Goal: Check status: Check status

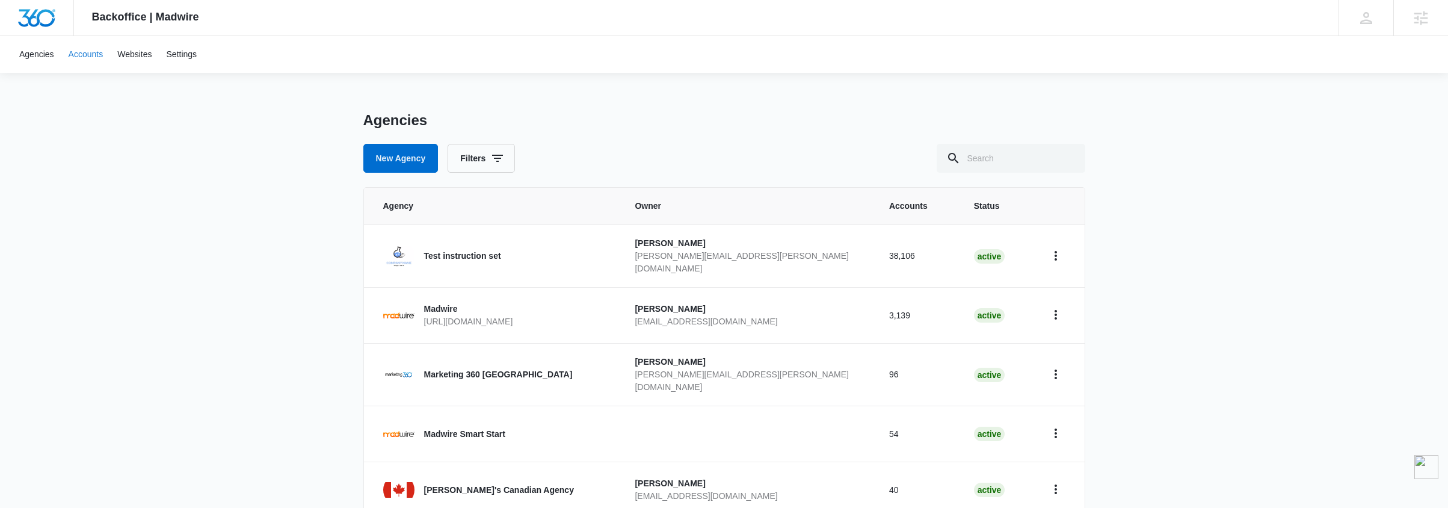
click at [83, 55] on link "Accounts" at bounding box center [85, 54] width 49 height 37
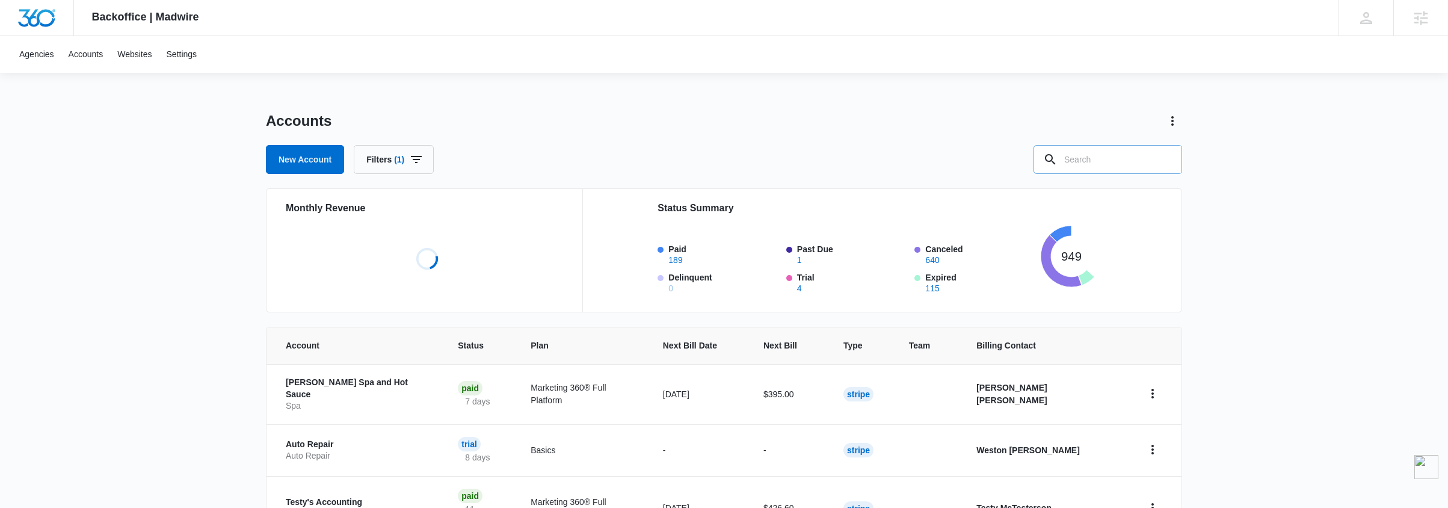
click at [1078, 159] on input "text" at bounding box center [1108, 159] width 149 height 29
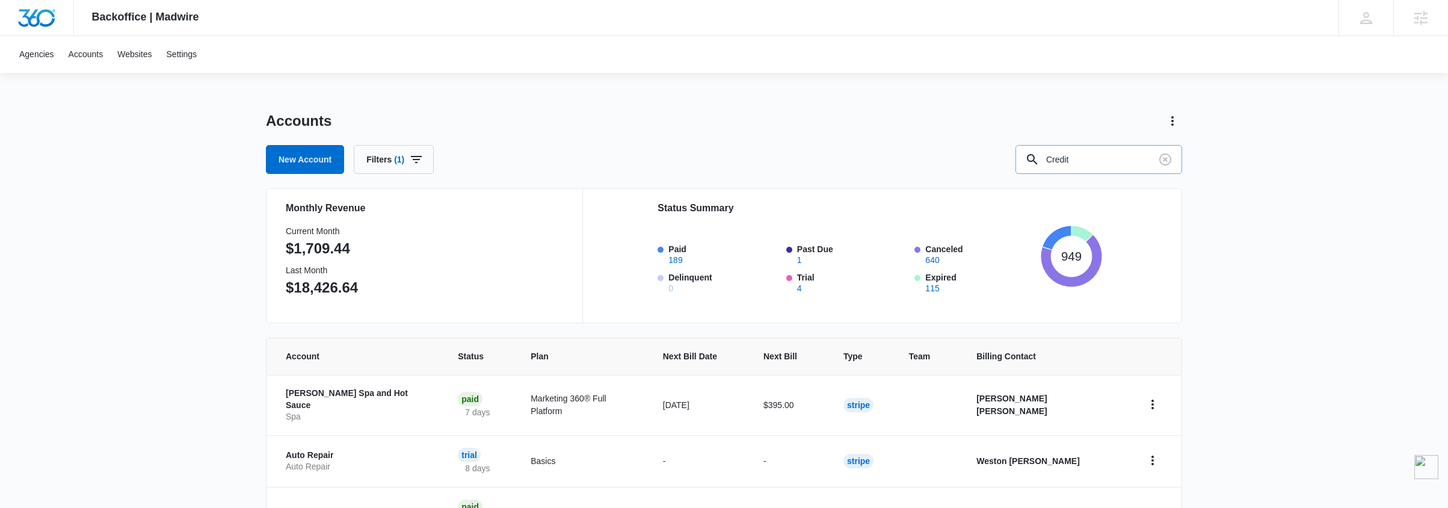
type input "Credit"
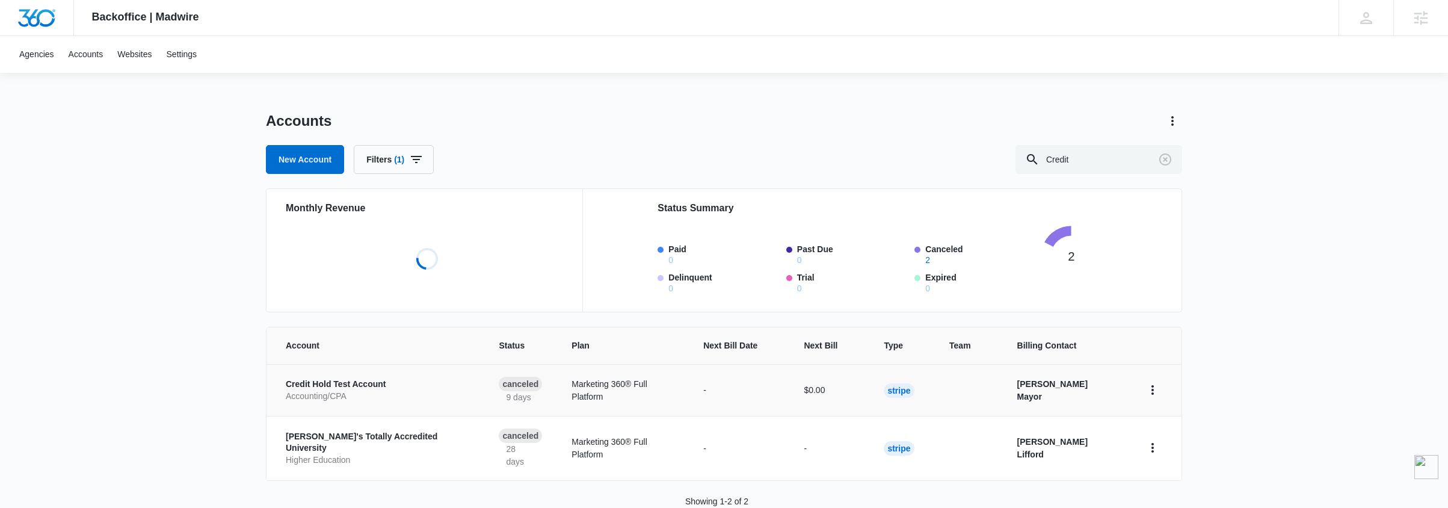
click at [368, 381] on p "Credit Hold Test Account" at bounding box center [378, 384] width 184 height 12
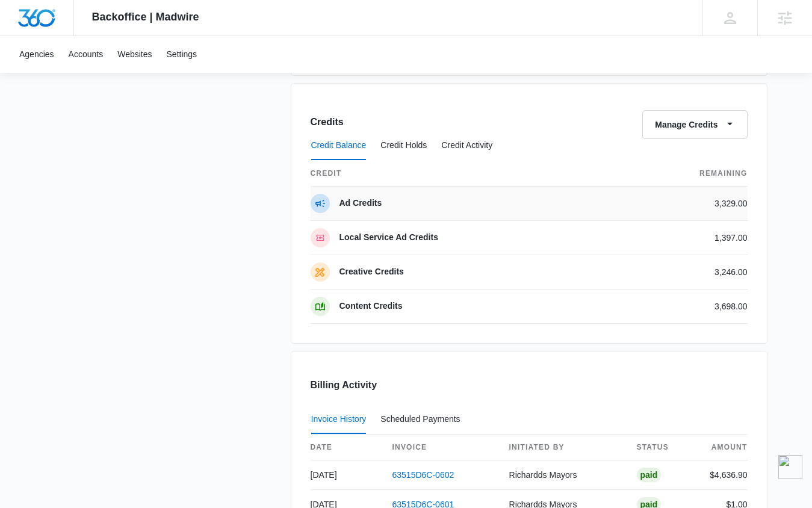
scroll to position [911, 0]
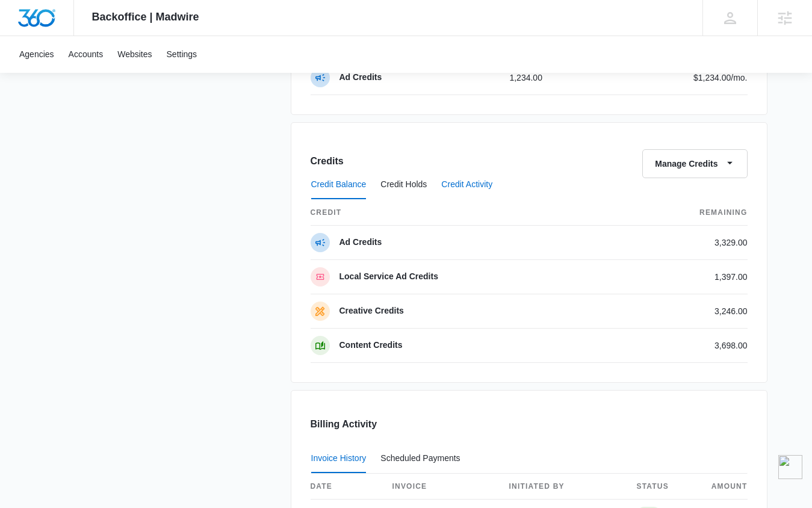
click at [492, 176] on button "Credit Activity" at bounding box center [466, 184] width 51 height 29
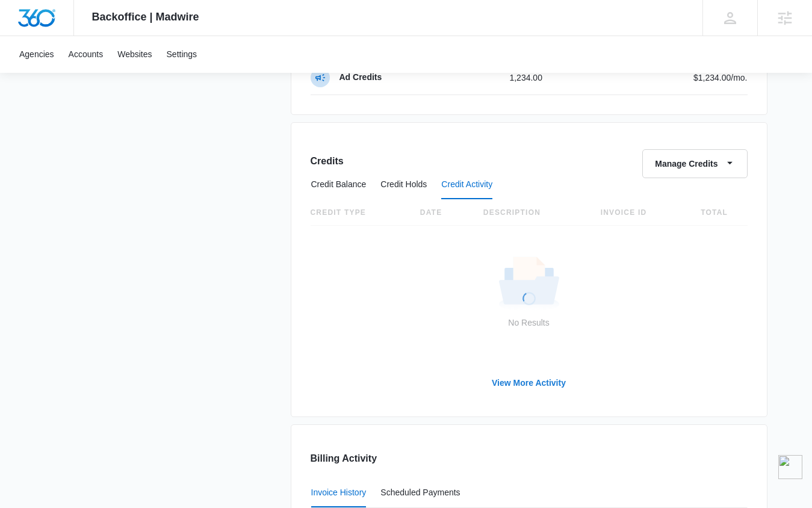
click at [526, 383] on link "View More Activity" at bounding box center [529, 382] width 98 height 29
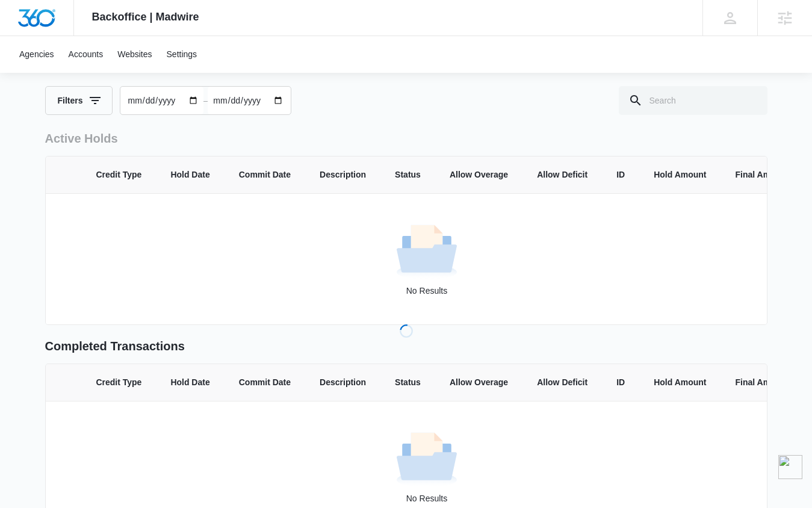
scroll to position [69, 0]
